Goal: Navigation & Orientation: Find specific page/section

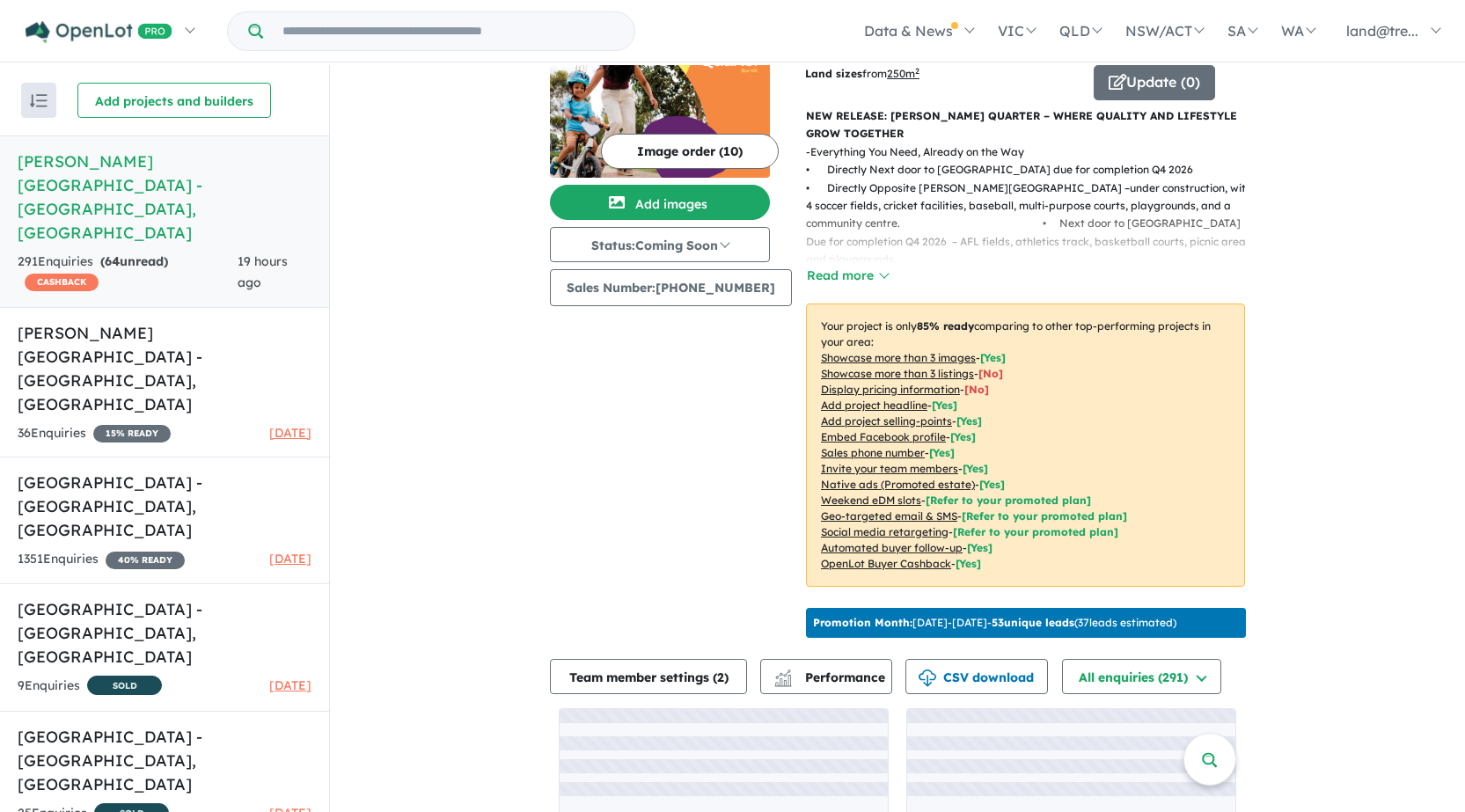
scroll to position [175, 0]
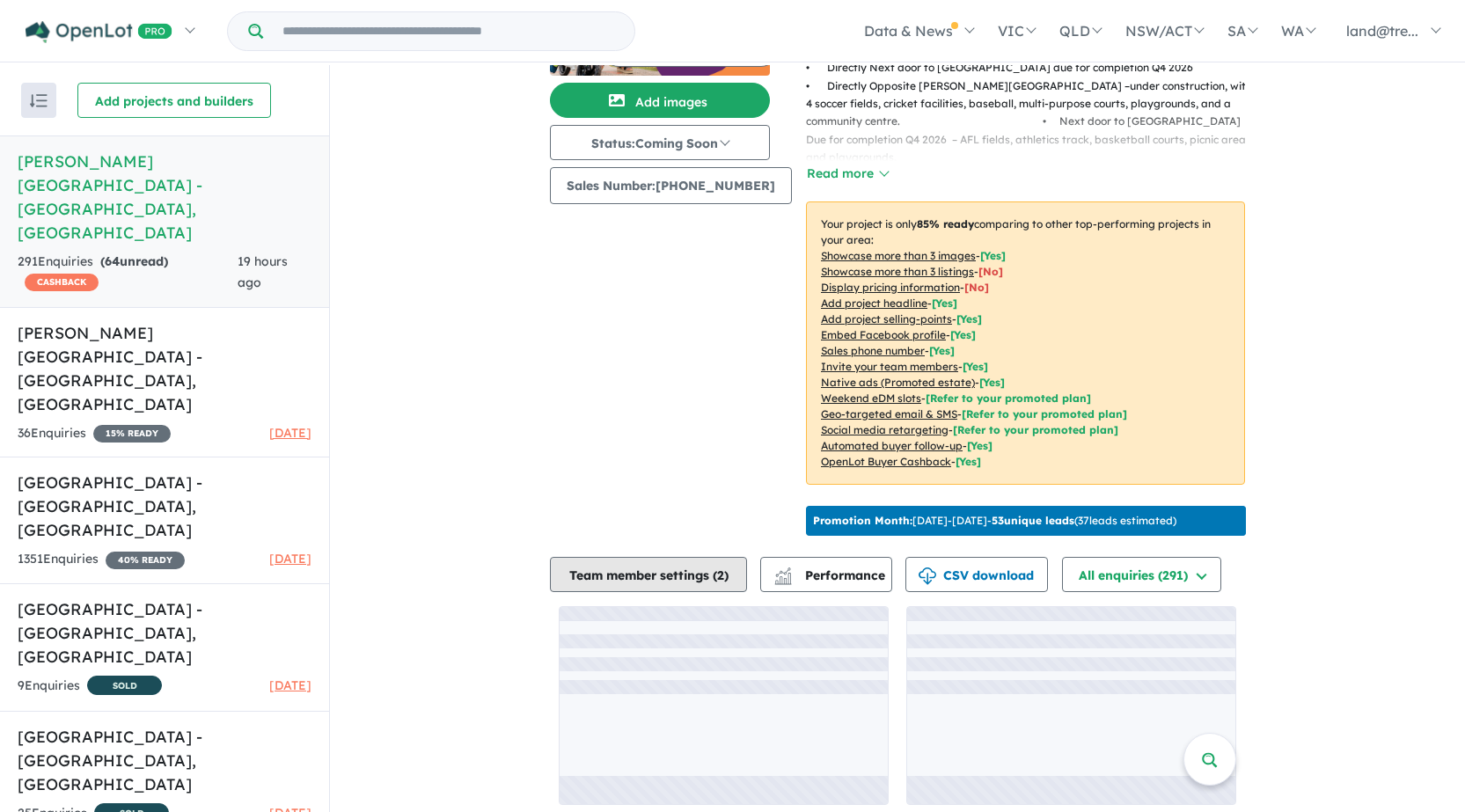
click at [598, 563] on button "Team member settings ( 2 )" at bounding box center [648, 574] width 197 height 35
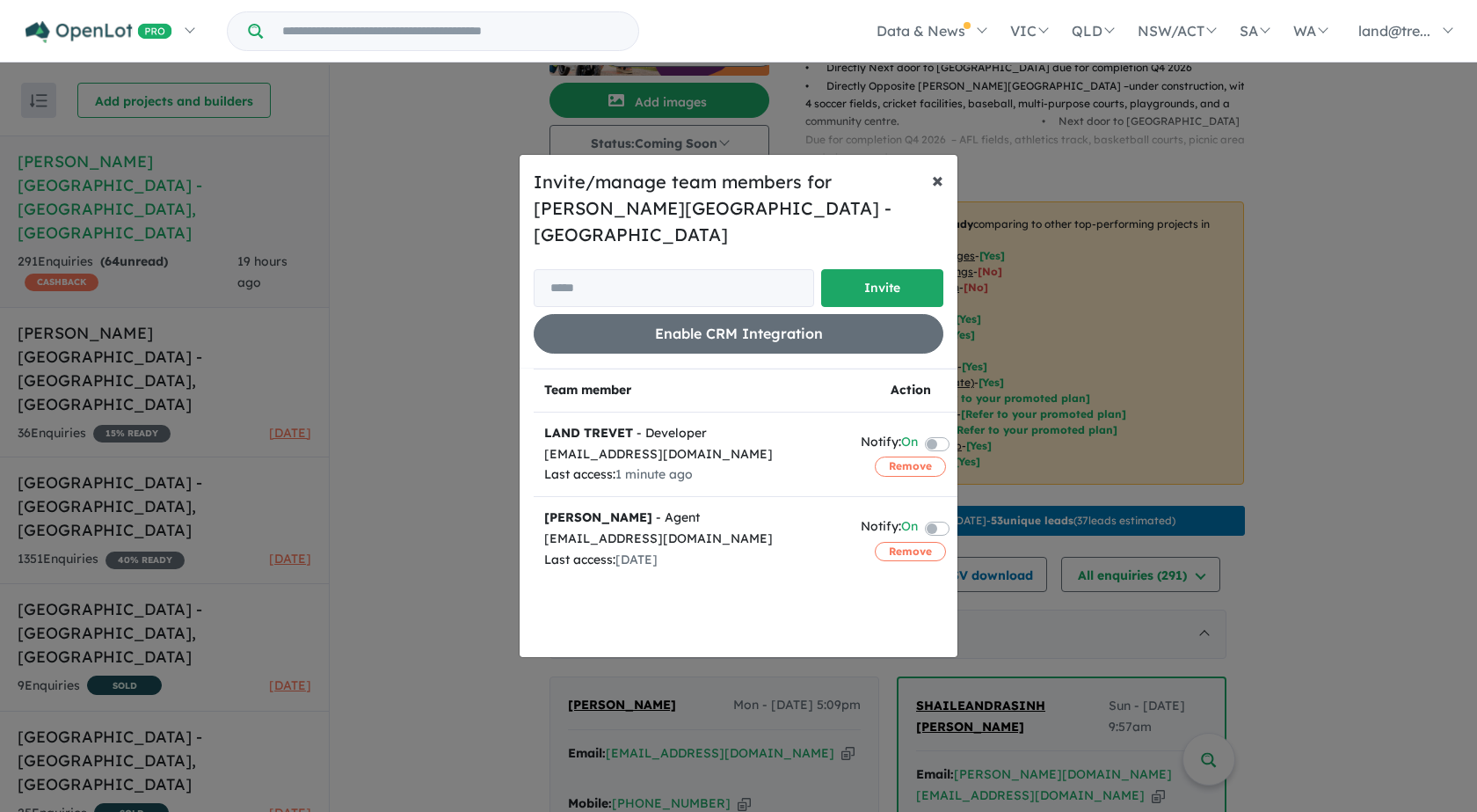
click at [943, 190] on button "× Close" at bounding box center [937, 179] width 39 height 50
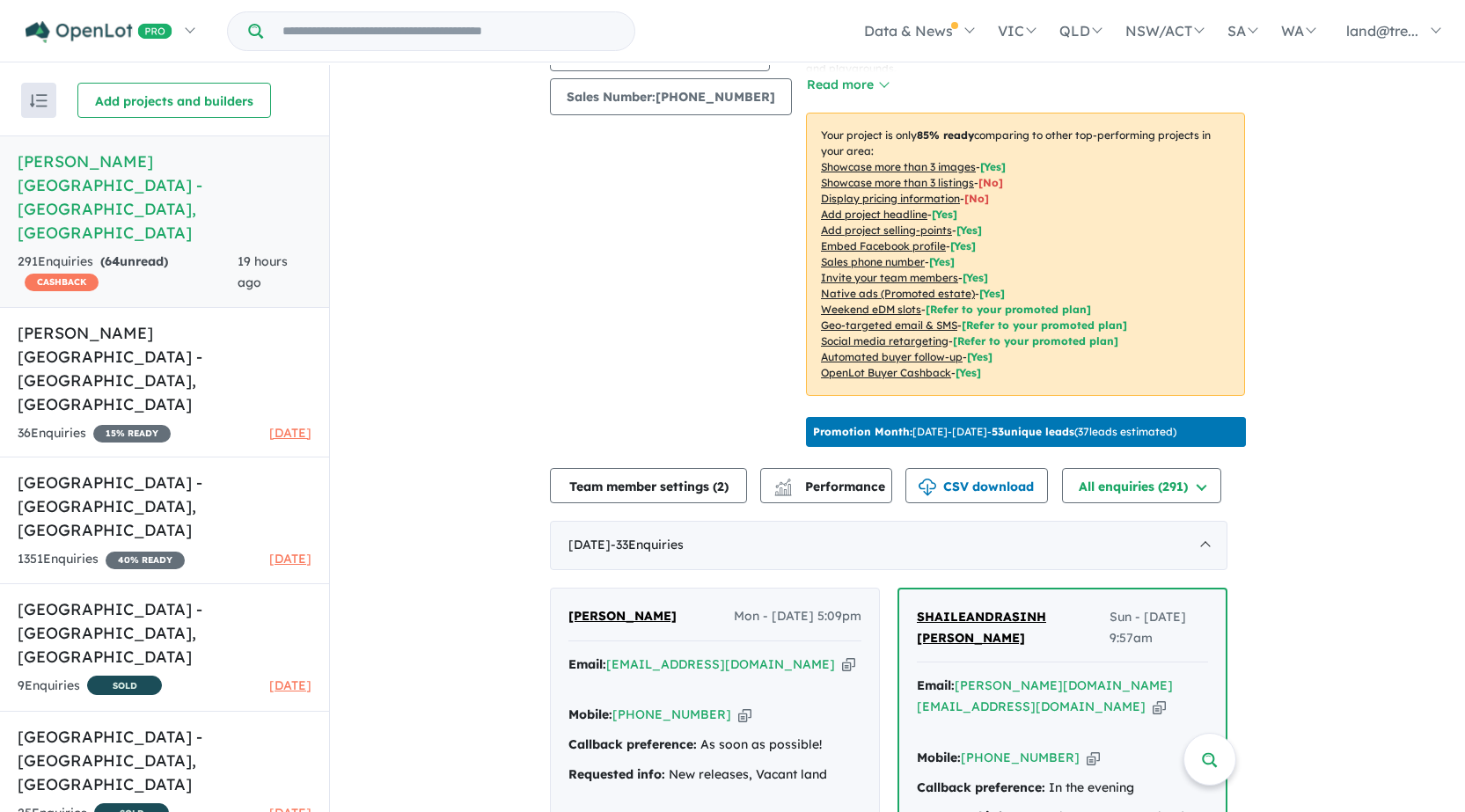
scroll to position [438, 0]
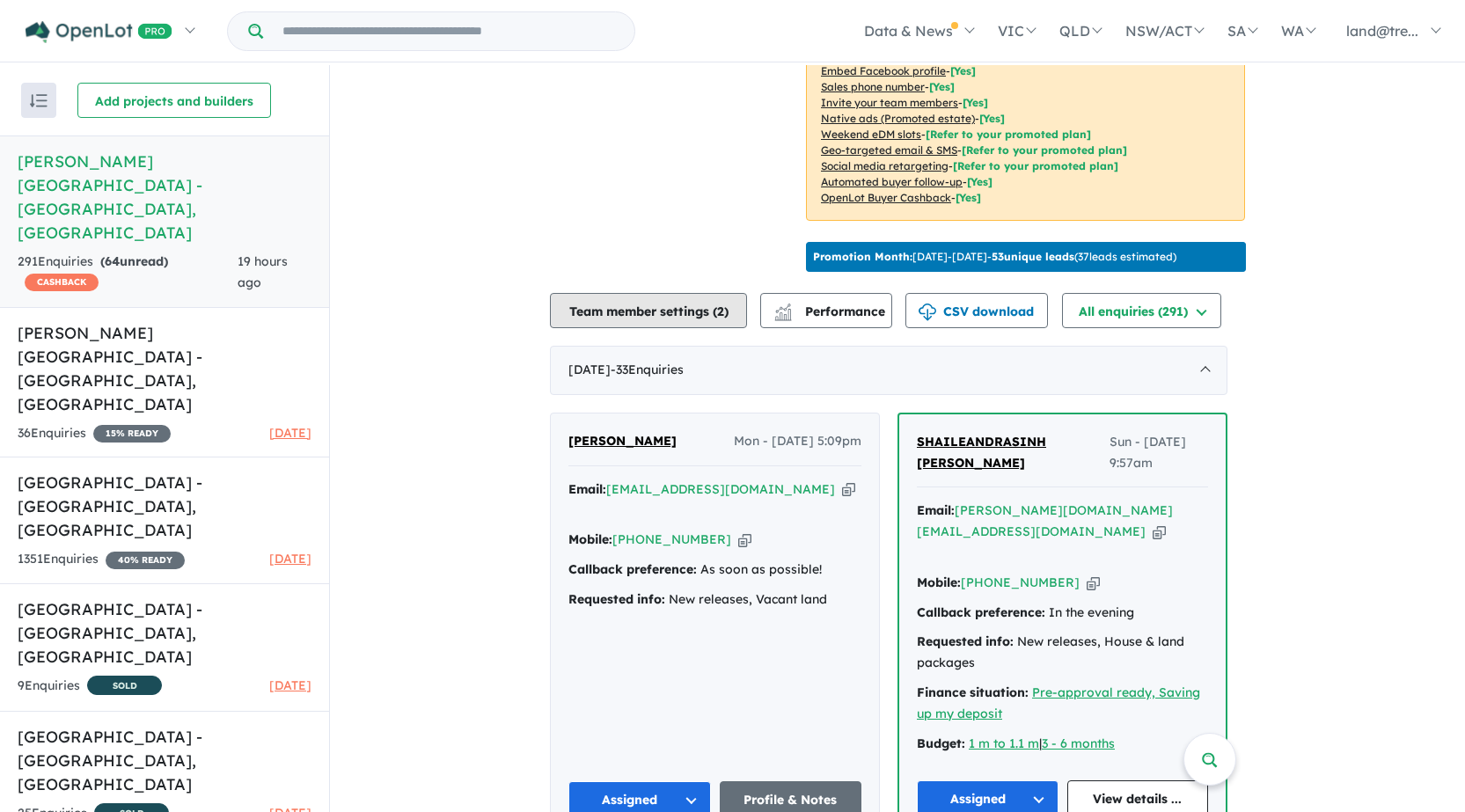
click at [575, 301] on button "Team member settings ( 2 )" at bounding box center [648, 310] width 197 height 35
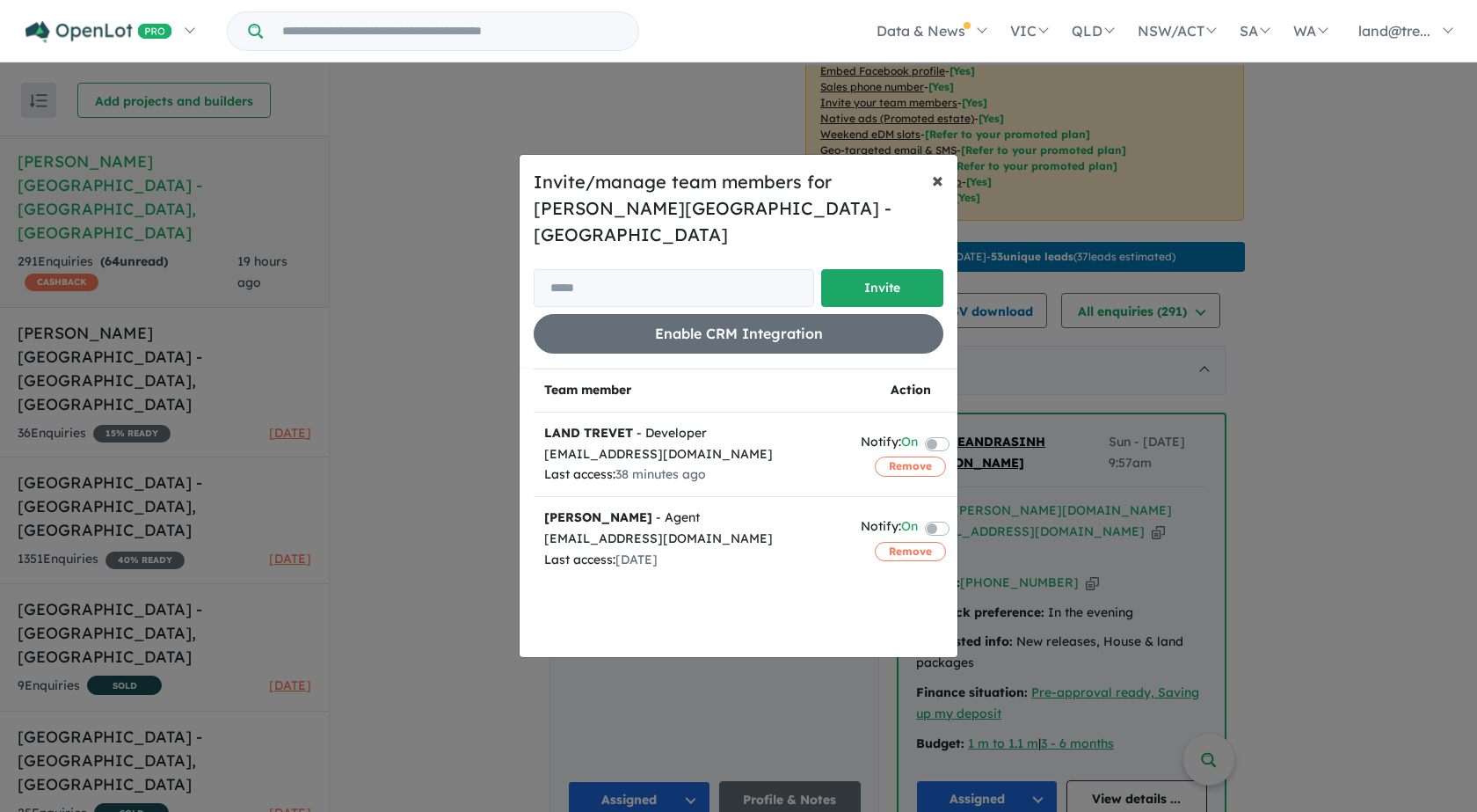
click at [935, 193] on span "×" at bounding box center [938, 179] width 11 height 27
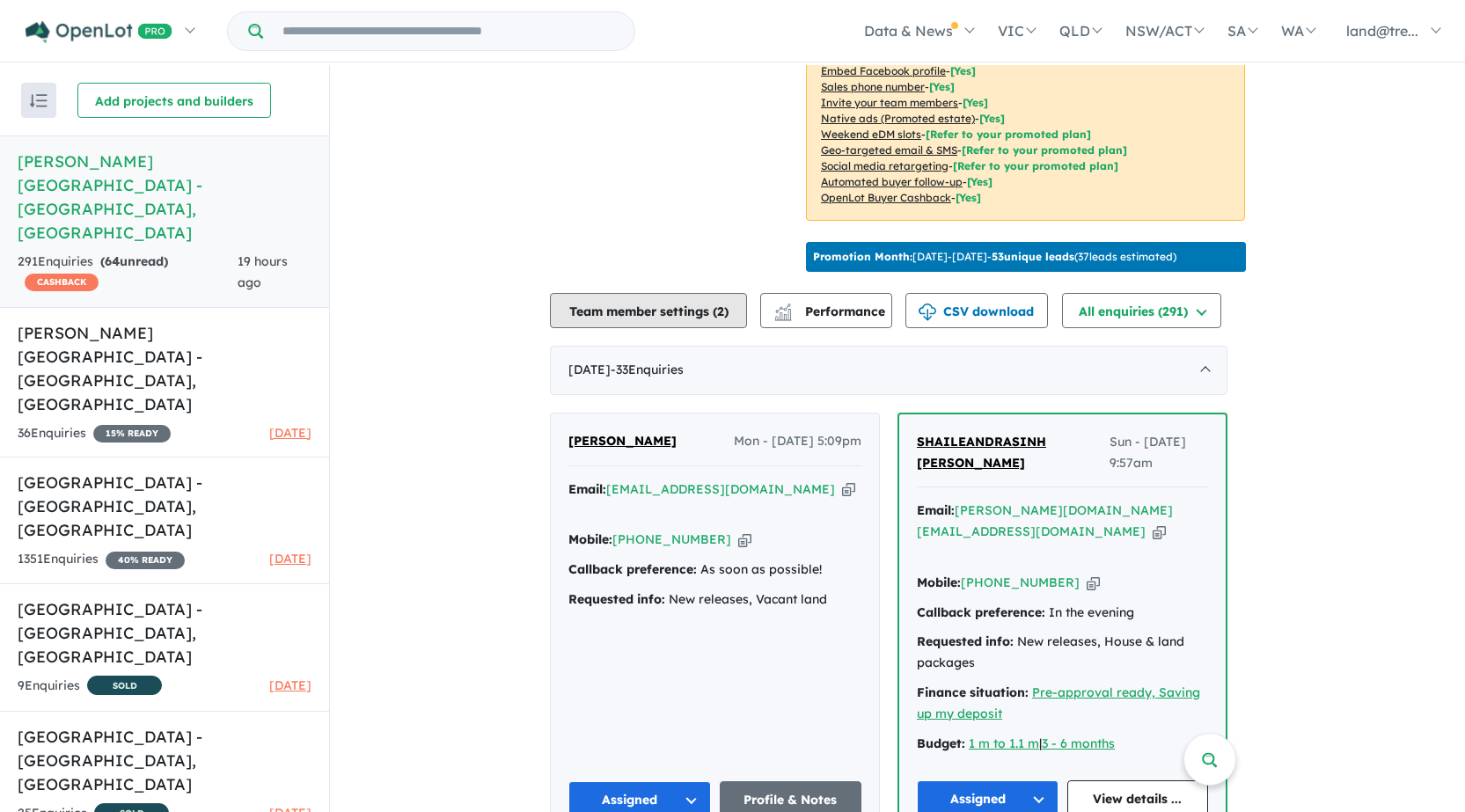
click at [609, 305] on button "Team member settings ( 2 )" at bounding box center [648, 310] width 197 height 35
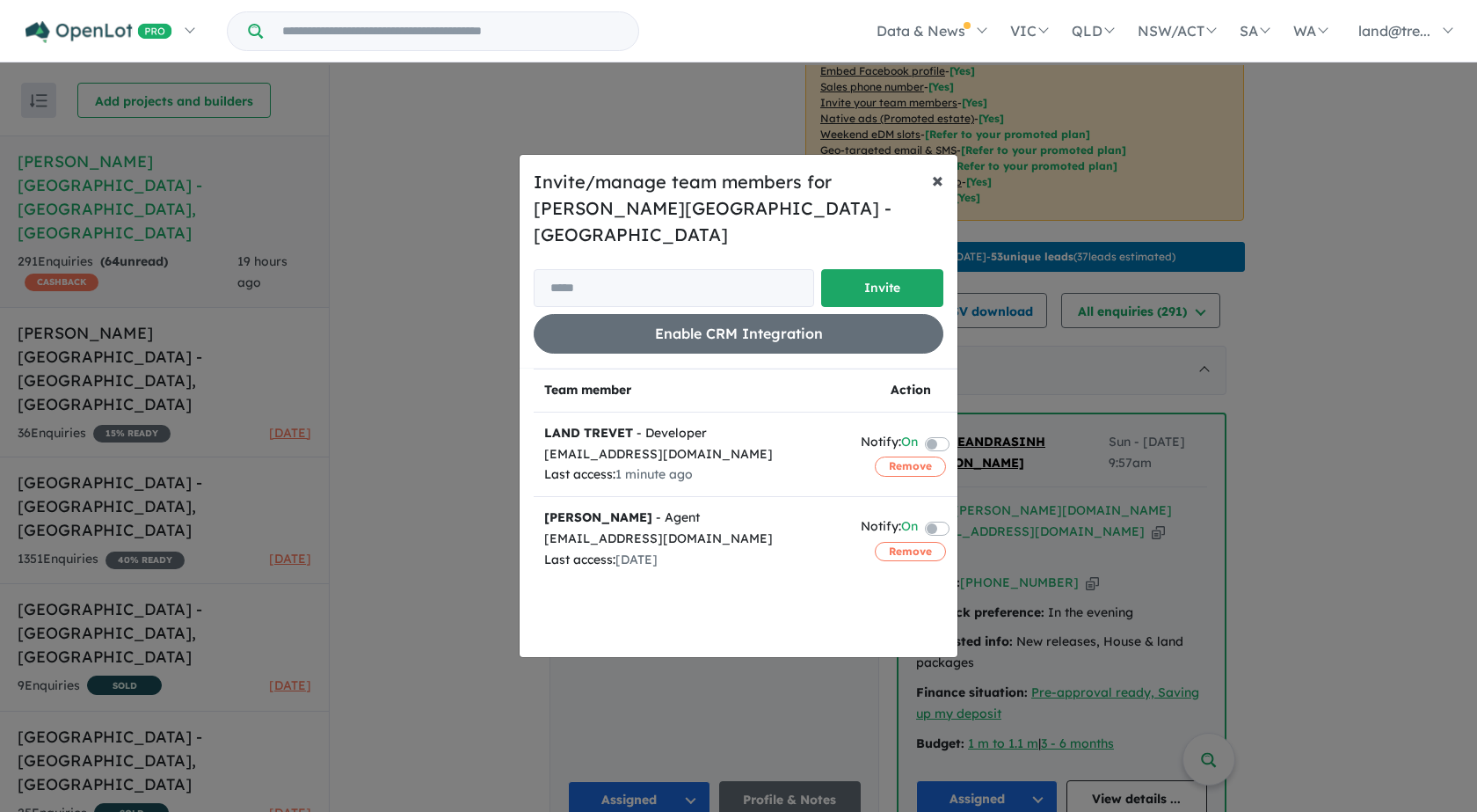
click at [937, 193] on span "×" at bounding box center [938, 179] width 11 height 27
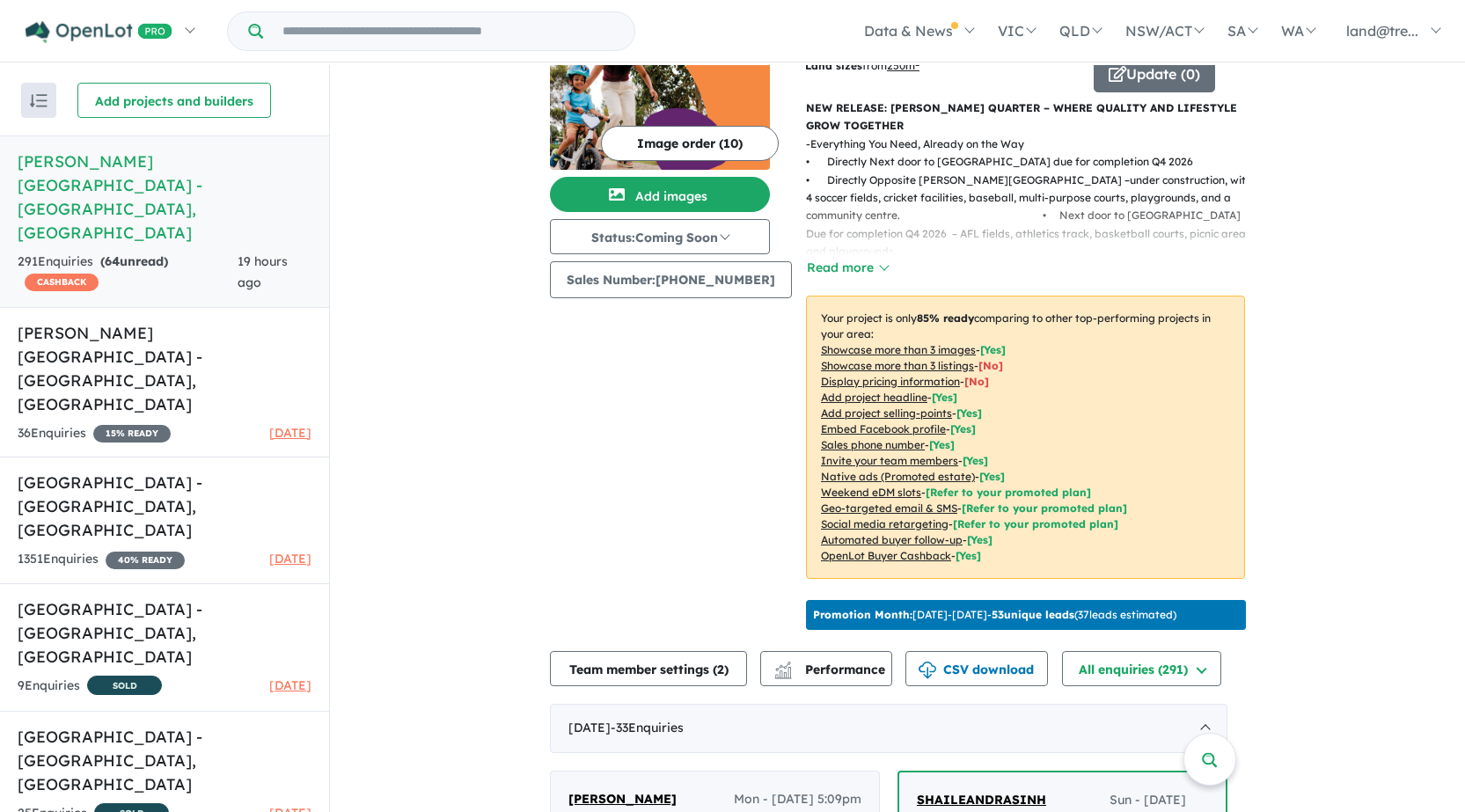
scroll to position [0, 0]
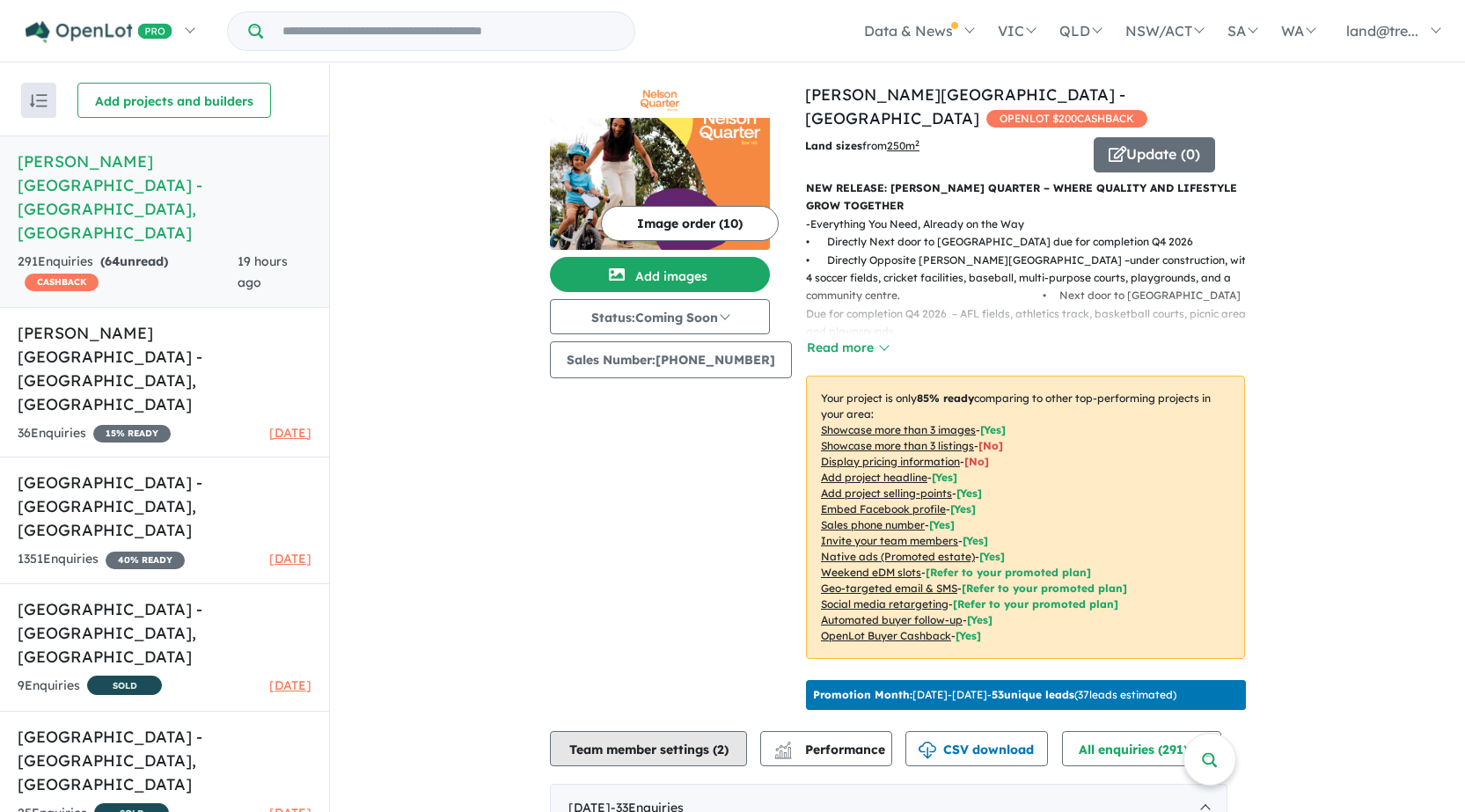
click at [585, 737] on button "Team member settings ( 2 )" at bounding box center [648, 749] width 197 height 35
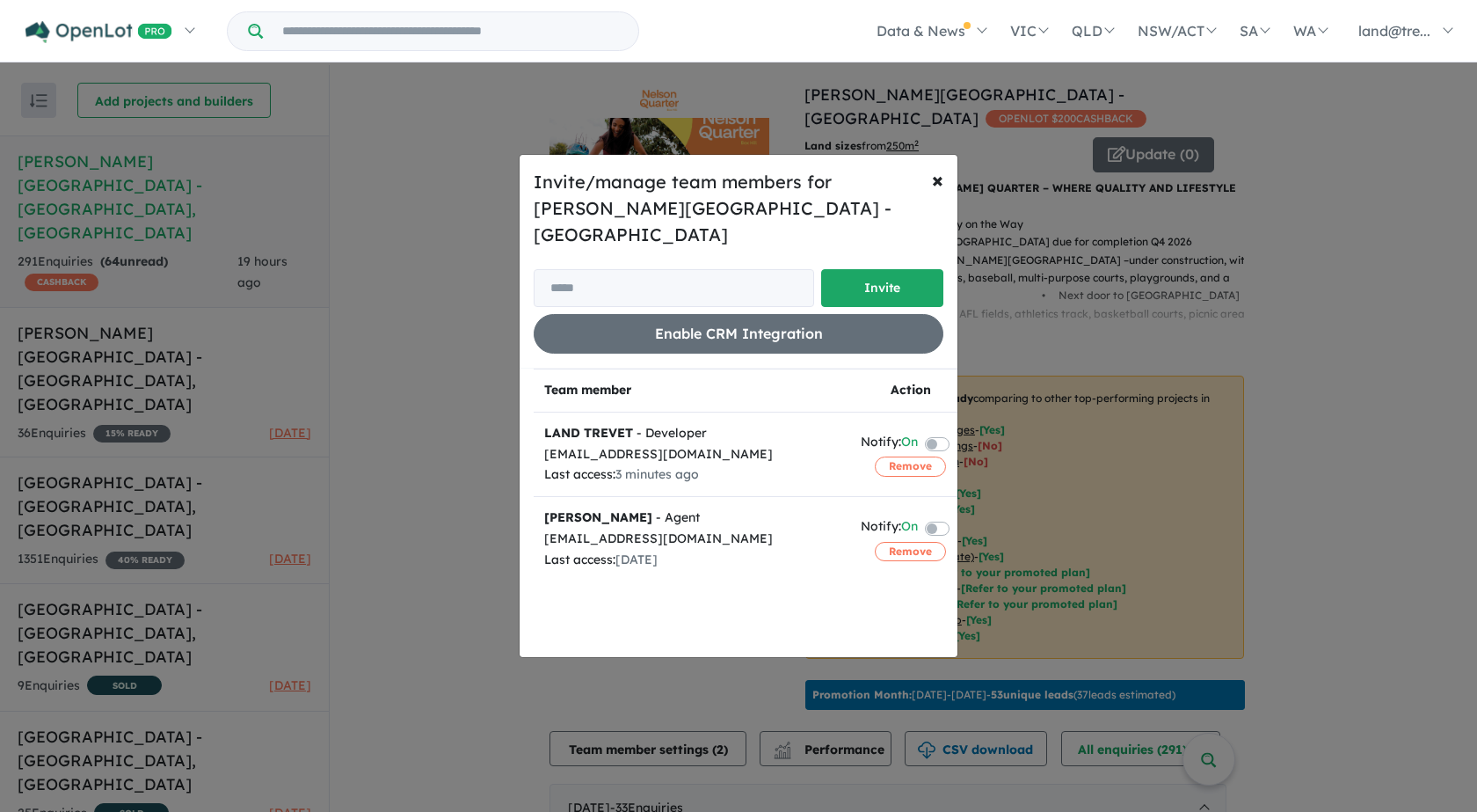
click at [190, 259] on div "Invite/manage team members for [PERSON_NAME] Quarter Estate - [GEOGRAPHIC_DATA]…" at bounding box center [738, 406] width 1477 height 812
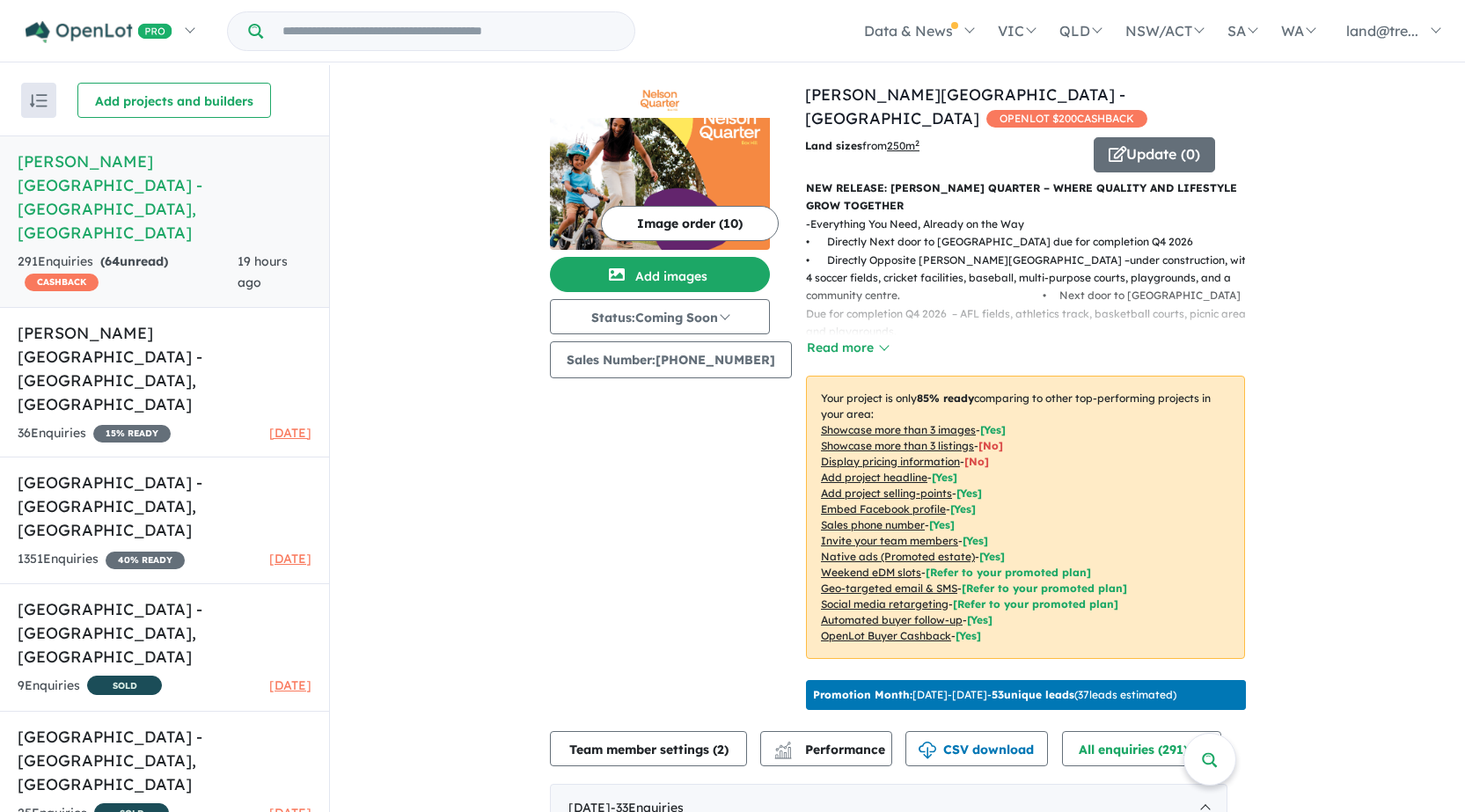
click at [190, 321] on h5 "[PERSON_NAME] [GEOGRAPHIC_DATA] - [GEOGRAPHIC_DATA] , [GEOGRAPHIC_DATA]" at bounding box center [165, 367] width 294 height 95
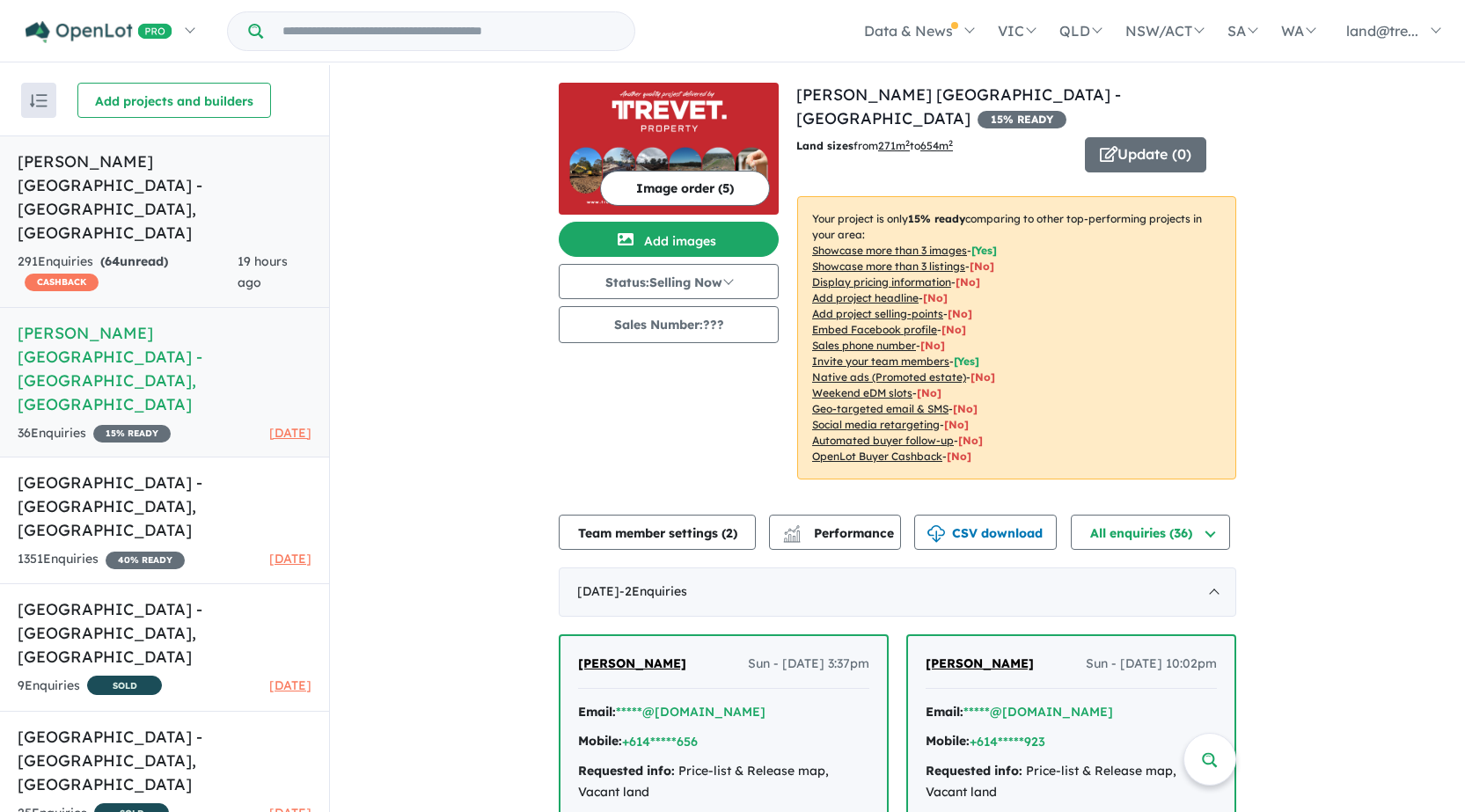
click at [166, 252] on div "291 Enquir ies ( 64 unread) CASHBACK" at bounding box center [127, 273] width 220 height 42
